Goal: Task Accomplishment & Management: Use online tool/utility

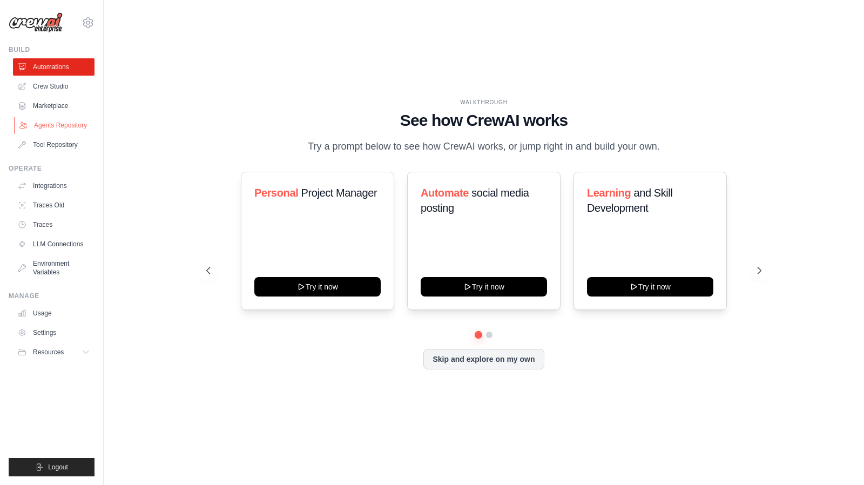
click at [63, 128] on link "Agents Repository" at bounding box center [55, 125] width 82 height 17
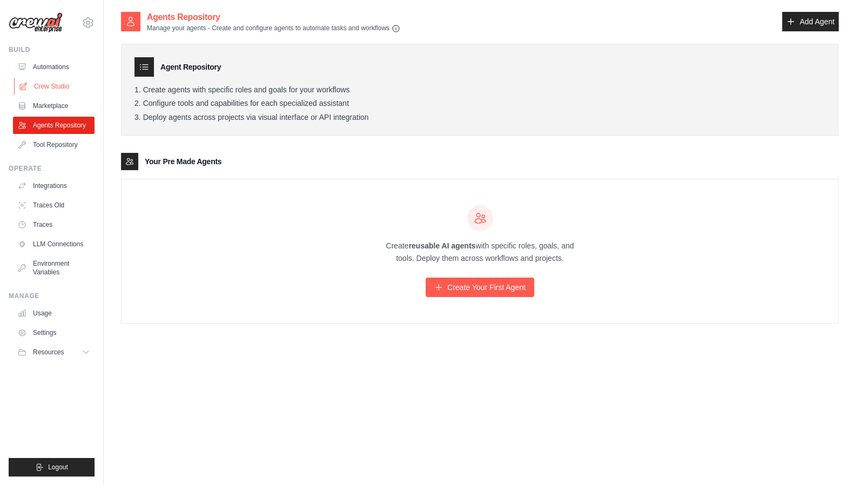
click at [56, 82] on link "Crew Studio" at bounding box center [55, 86] width 82 height 17
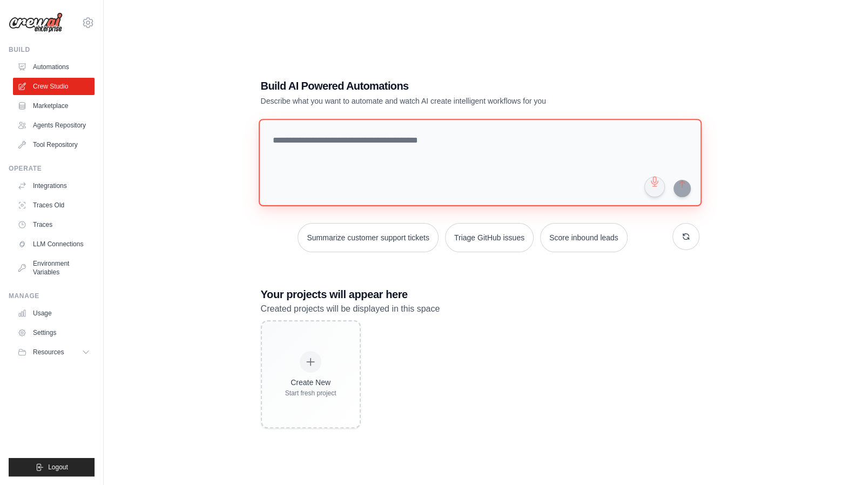
click at [388, 184] on textarea at bounding box center [479, 162] width 443 height 87
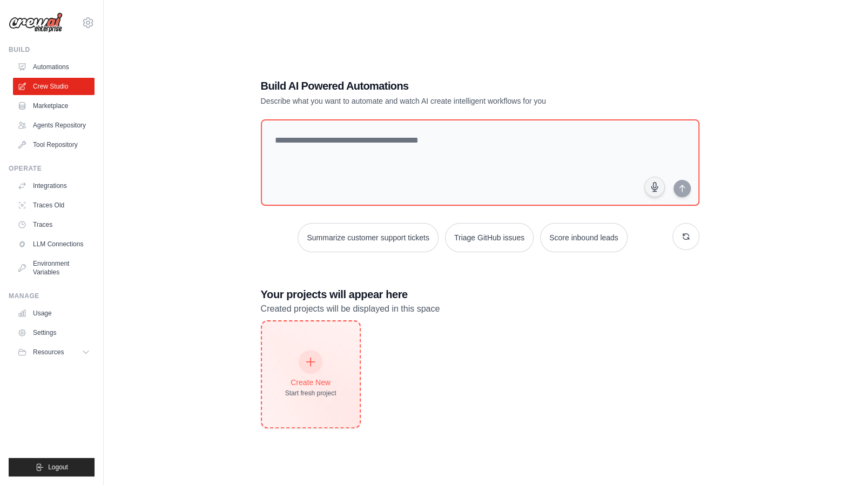
click at [314, 373] on div "Create New Start fresh project" at bounding box center [310, 374] width 51 height 46
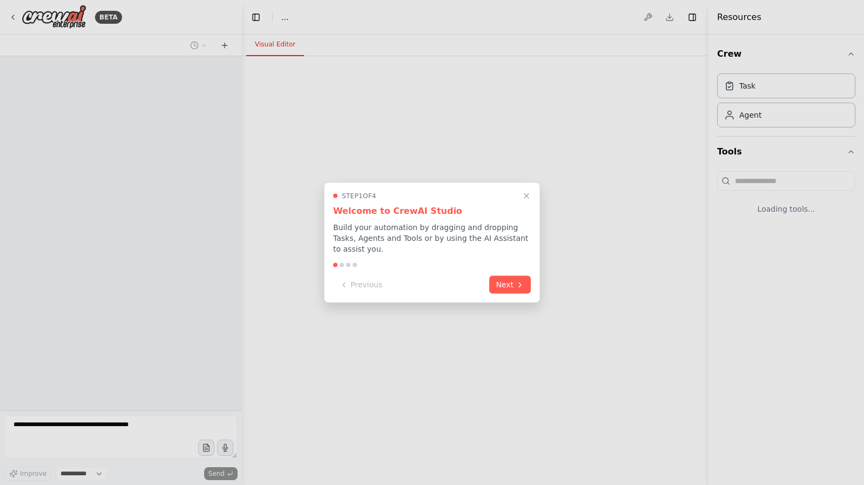
select select "****"
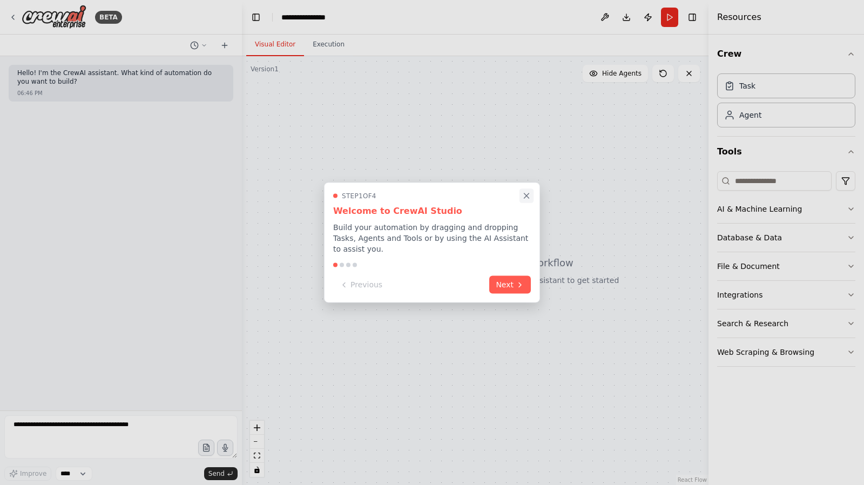
click at [522, 201] on button "Close walkthrough" at bounding box center [527, 195] width 14 height 14
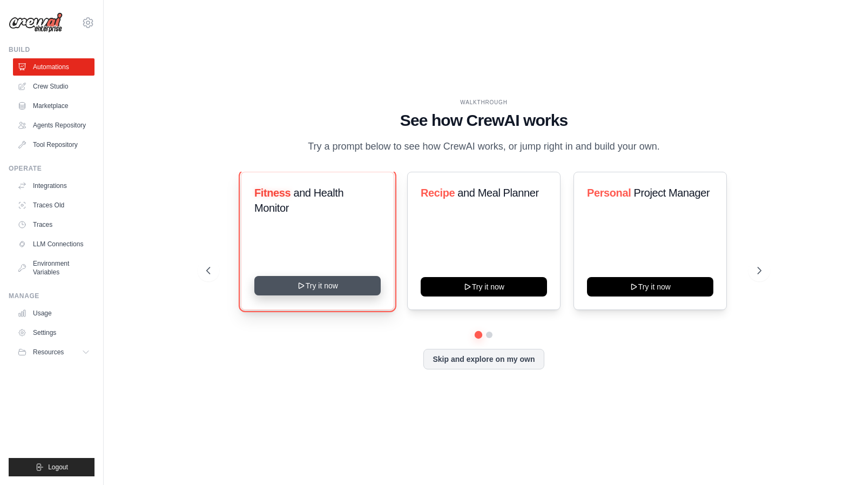
click at [291, 287] on button "Try it now" at bounding box center [317, 285] width 126 height 19
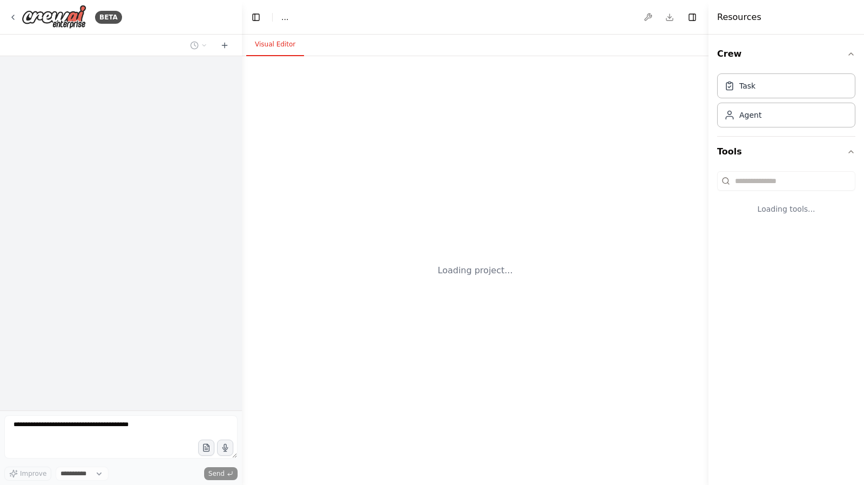
select select "****"
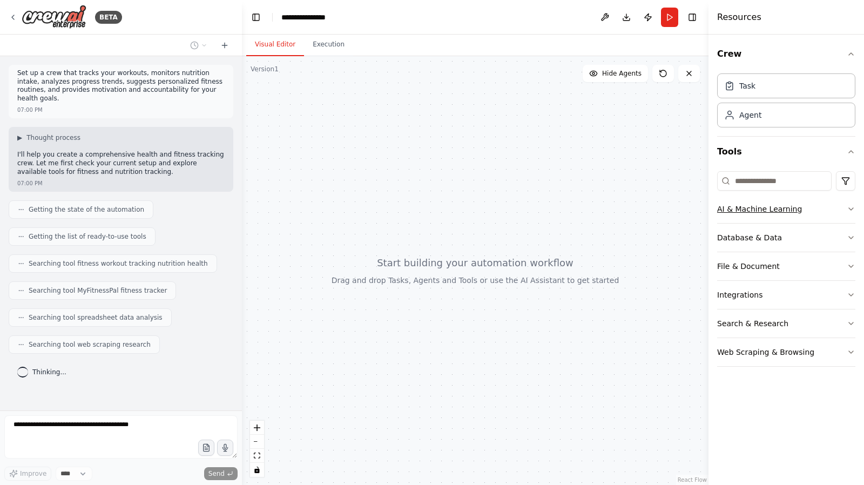
click at [808, 214] on button "AI & Machine Learning" at bounding box center [786, 209] width 138 height 28
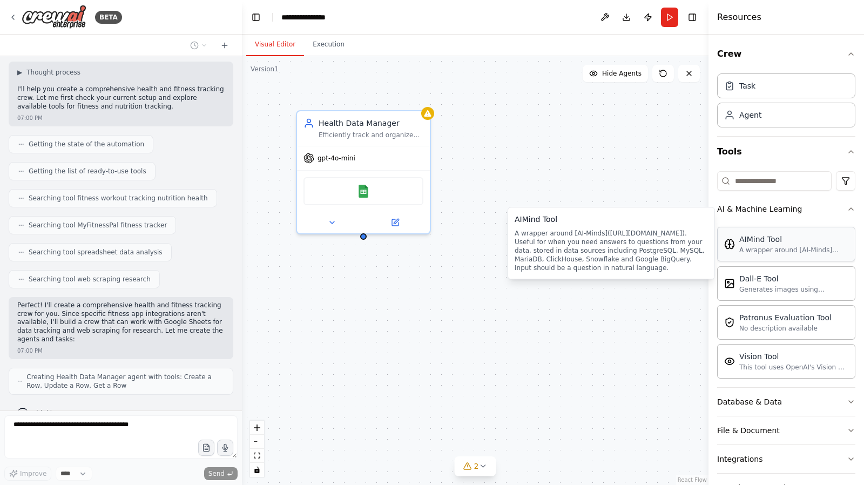
scroll to position [92, 0]
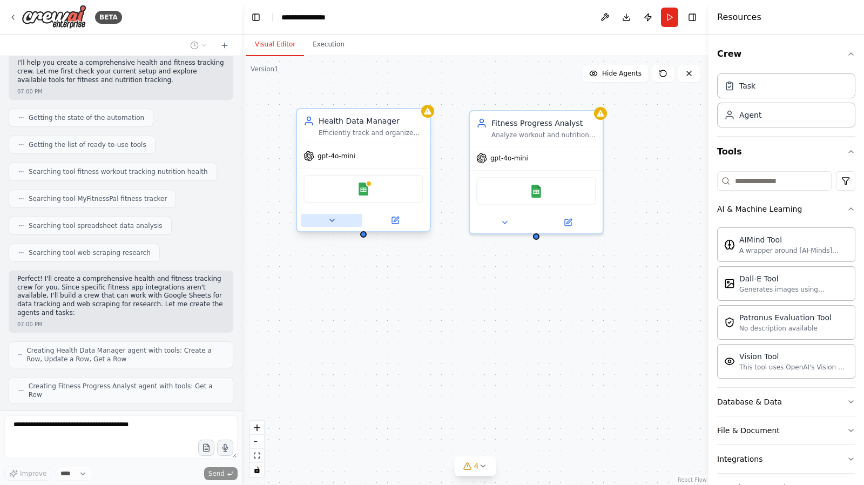
click at [332, 217] on icon at bounding box center [332, 220] width 9 height 9
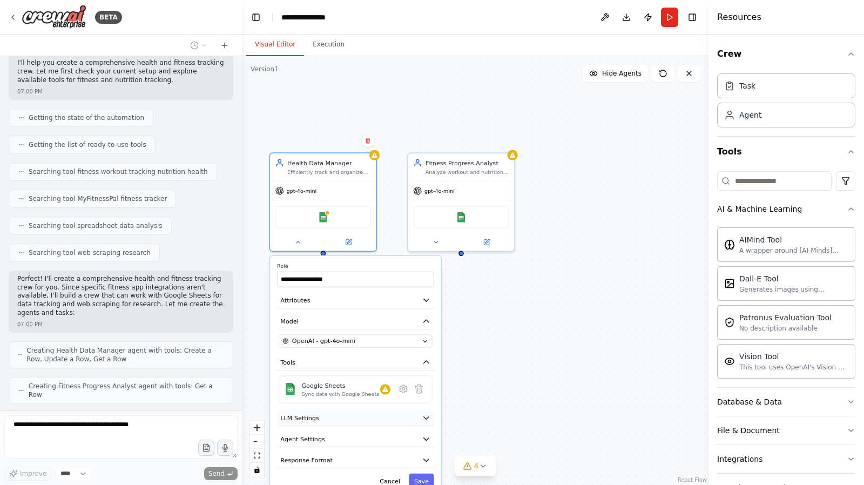
click at [364, 414] on button "LLM Settings" at bounding box center [355, 418] width 157 height 16
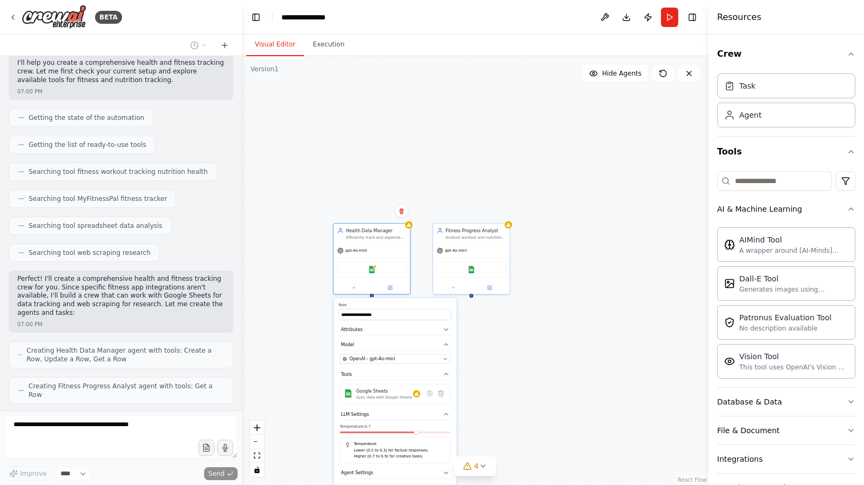
drag, startPoint x: 527, startPoint y: 398, endPoint x: 537, endPoint y: 245, distance: 153.2
drag, startPoint x: 537, startPoint y: 245, endPoint x: 550, endPoint y: 177, distance: 69.8
drag, startPoint x: 550, startPoint y: 177, endPoint x: 467, endPoint y: 390, distance: 229.7
click at [467, 390] on div "**********" at bounding box center [475, 270] width 467 height 429
click at [405, 473] on button "Agent Settings" at bounding box center [395, 472] width 113 height 11
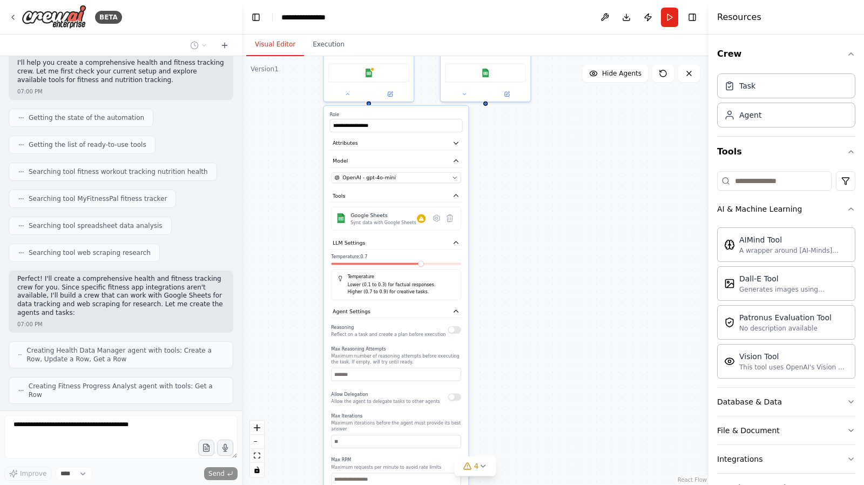
scroll to position [127, 0]
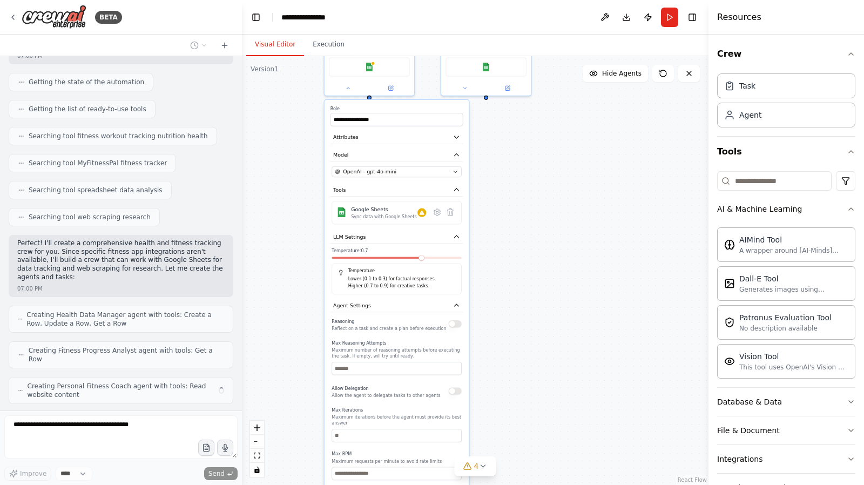
drag, startPoint x: 549, startPoint y: 262, endPoint x: 590, endPoint y: 52, distance: 213.4
click at [590, 52] on div "**********" at bounding box center [475, 260] width 467 height 450
drag, startPoint x: 550, startPoint y: 368, endPoint x: 562, endPoint y: 218, distance: 151.1
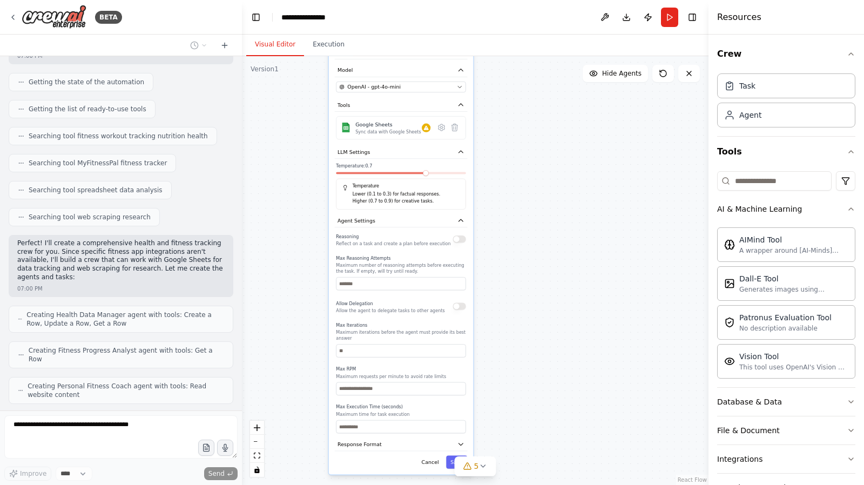
drag, startPoint x: 562, startPoint y: 218, endPoint x: 602, endPoint y: 95, distance: 128.9
click at [602, 95] on div "**********" at bounding box center [475, 270] width 467 height 429
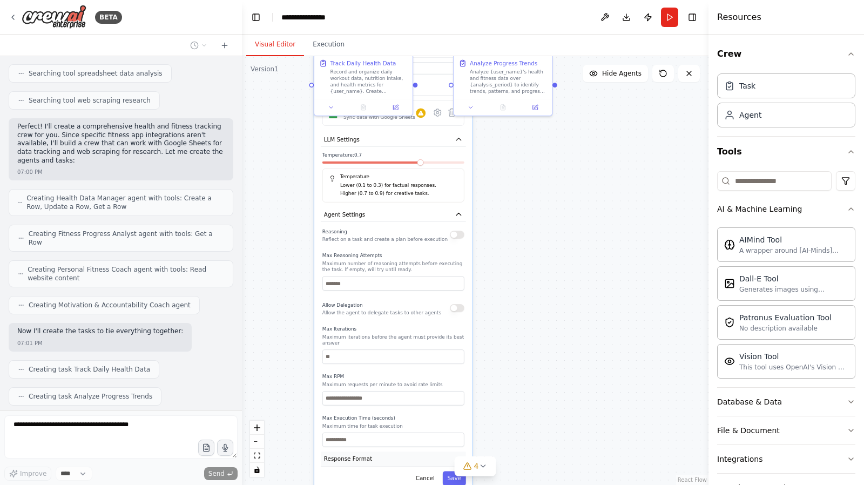
scroll to position [271, 0]
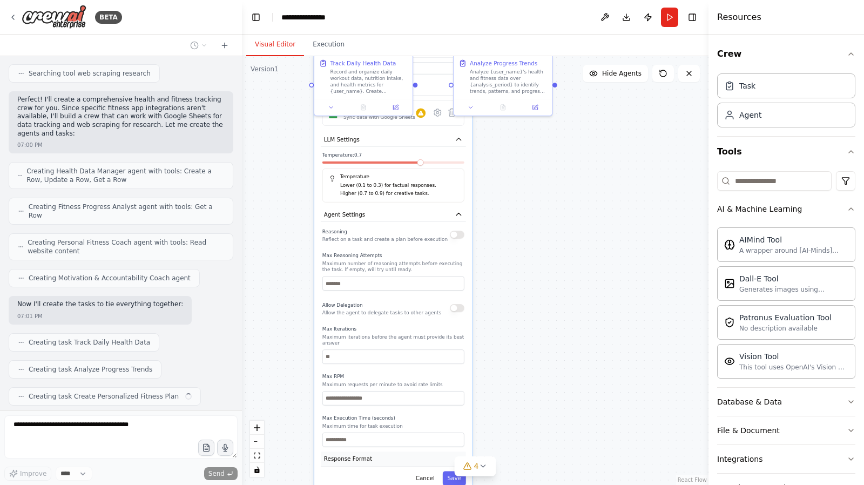
click at [449, 451] on button "Response Format" at bounding box center [393, 458] width 145 height 15
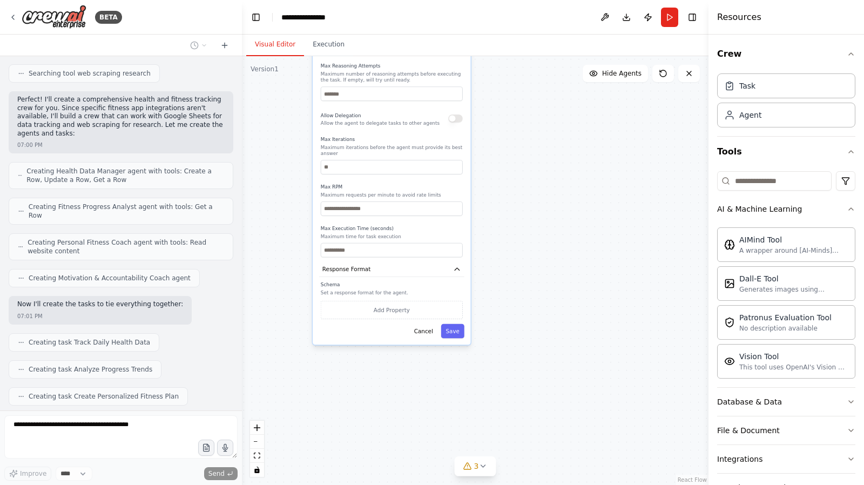
drag, startPoint x: 598, startPoint y: 388, endPoint x: 597, endPoint y: 199, distance: 189.6
click at [597, 199] on div ".deletable-edge-delete-btn { width: 20px; height: 20px; border: 0px solid #ffff…" at bounding box center [475, 270] width 467 height 429
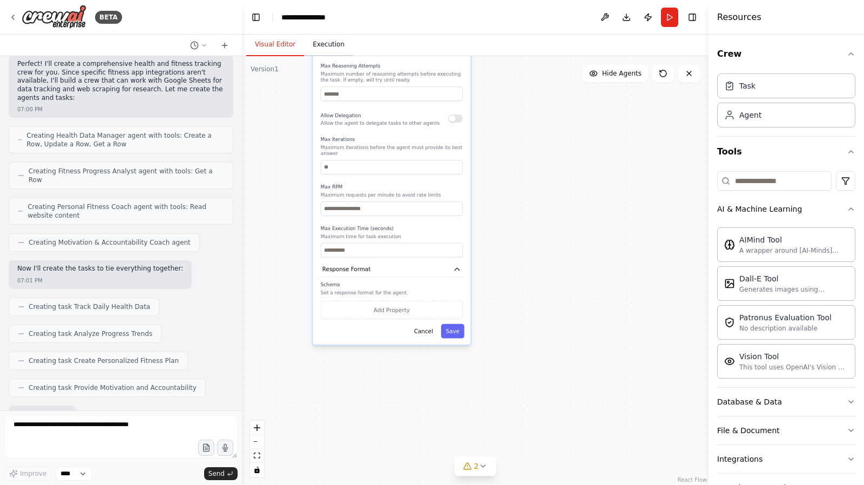
scroll to position [361, 0]
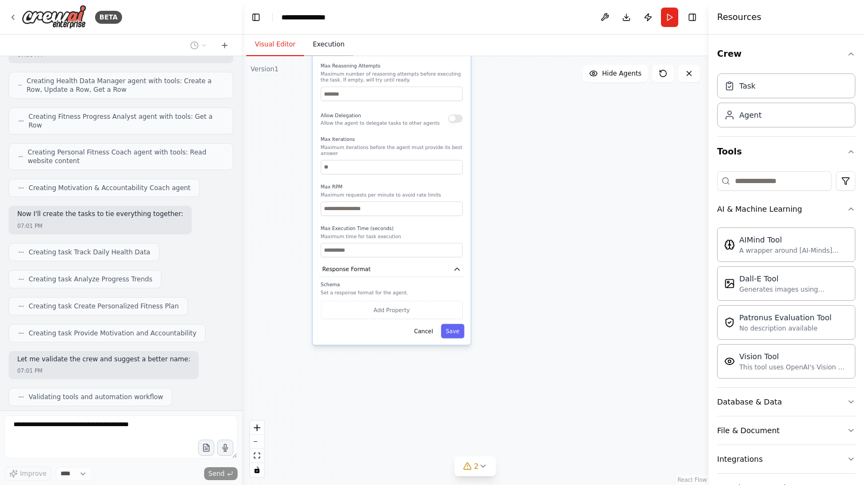
click at [320, 45] on button "Execution" at bounding box center [328, 44] width 49 height 23
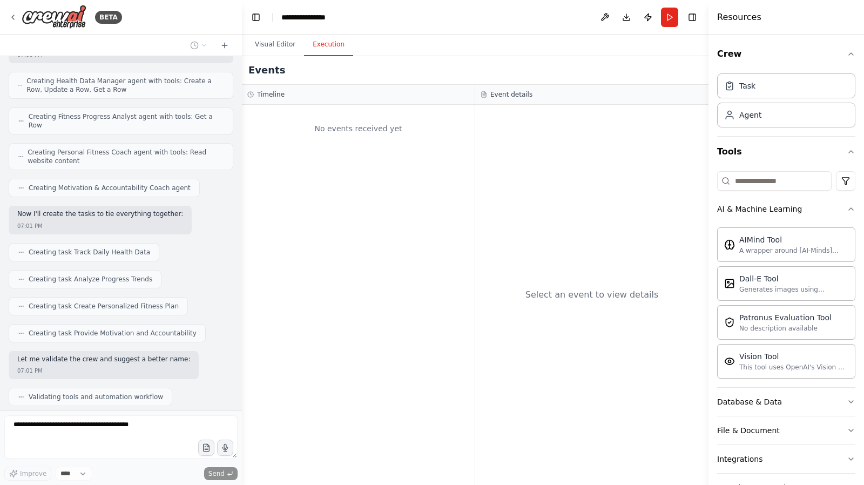
scroll to position [388, 0]
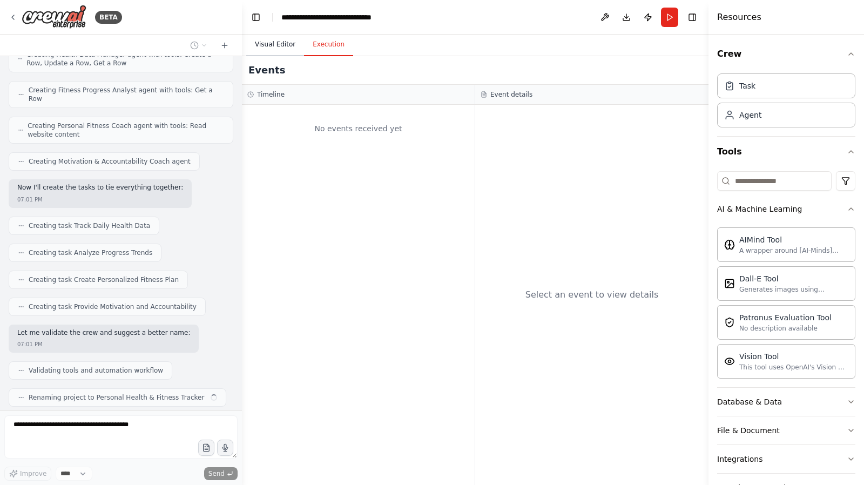
click at [272, 44] on button "Visual Editor" at bounding box center [275, 44] width 58 height 23
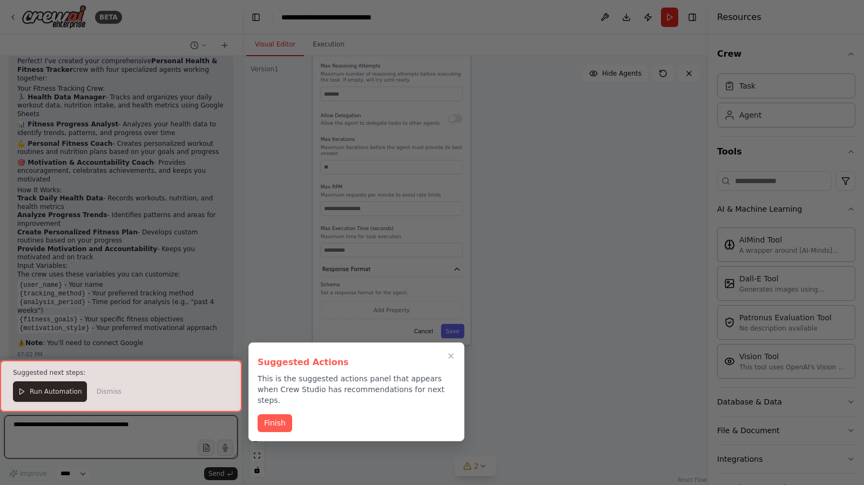
scroll to position [759, 0]
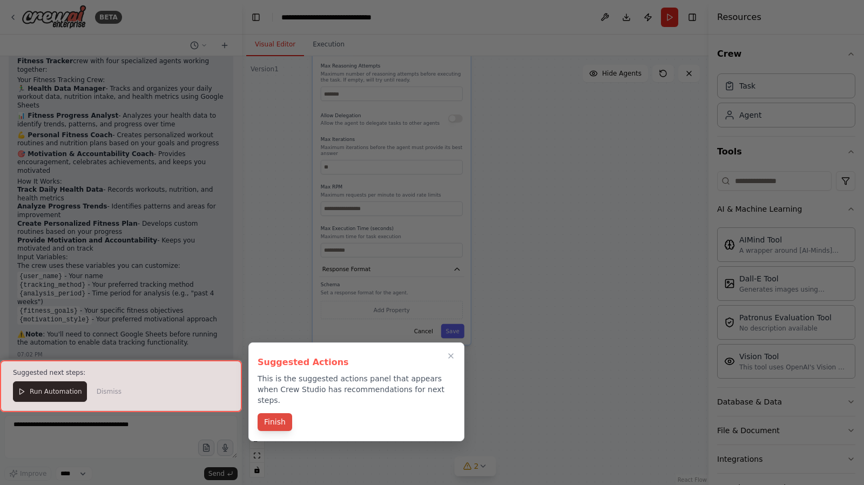
click at [271, 414] on button "Finish" at bounding box center [275, 422] width 35 height 18
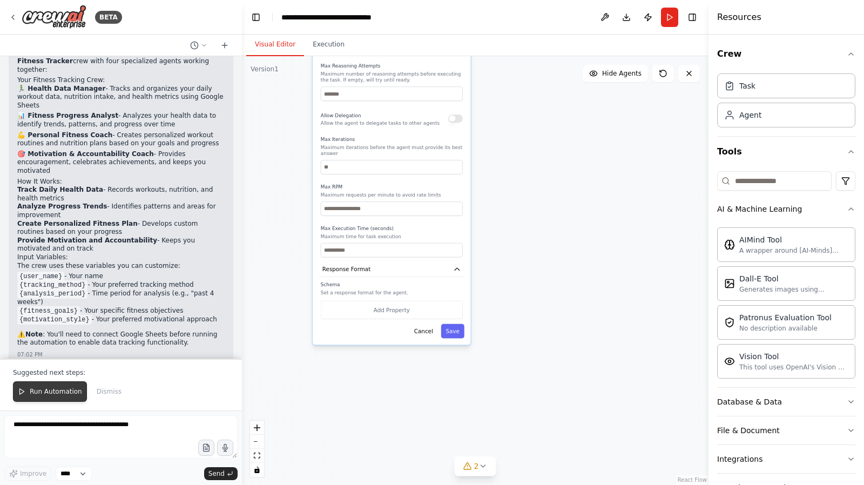
click at [40, 389] on span "Run Automation" at bounding box center [56, 391] width 52 height 9
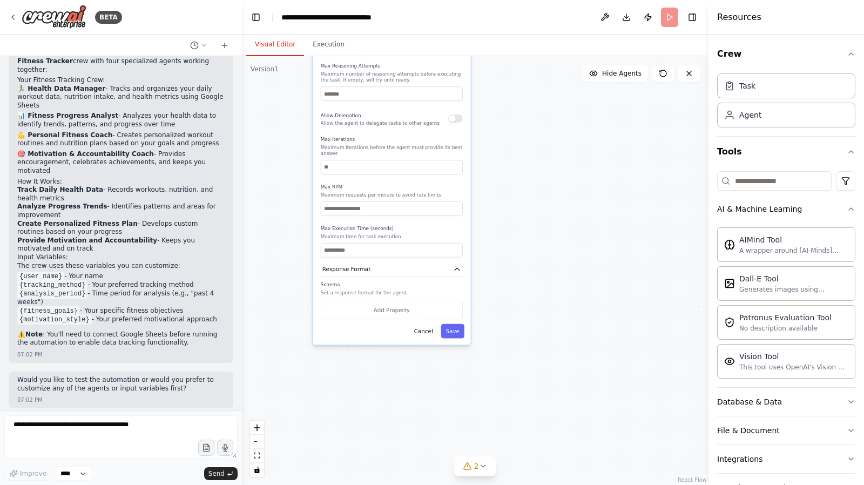
scroll to position [707, 0]
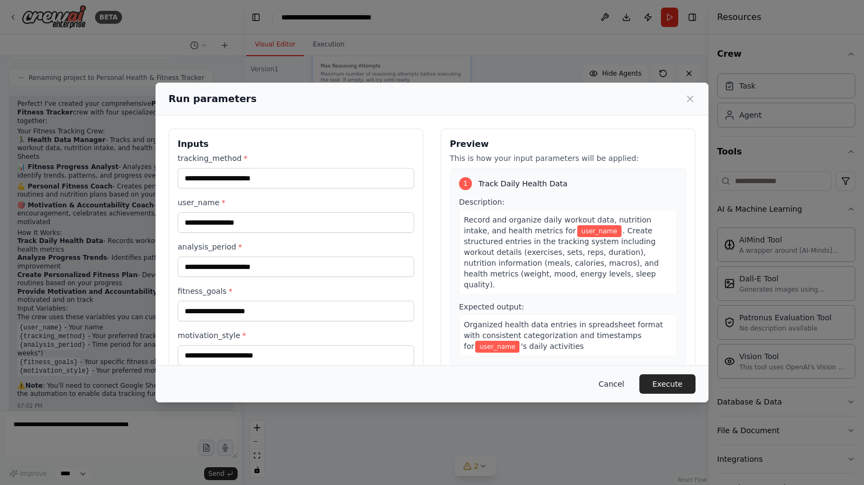
click at [615, 382] on button "Cancel" at bounding box center [611, 383] width 43 height 19
